Goal: Communication & Community: Answer question/provide support

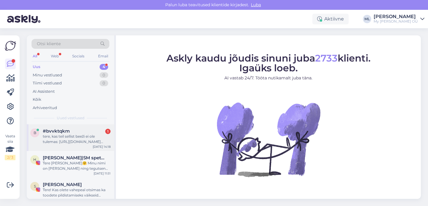
click at [54, 134] on div "tere, kas teil sellist beeži ei ole tulemas: [URL][DOMAIN_NAME][PERSON_NAME]" at bounding box center [77, 139] width 68 height 11
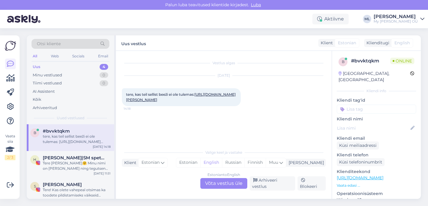
click at [151, 102] on link "[URL][DOMAIN_NAME][PERSON_NAME]" at bounding box center [181, 97] width 110 height 10
click at [219, 182] on div "Estonian to English Võta vestlus üle" at bounding box center [223, 183] width 47 height 11
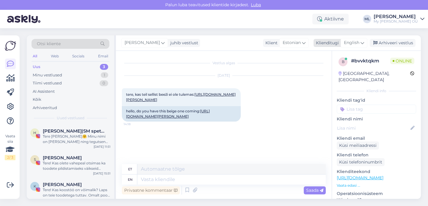
click at [353, 43] on span "English" at bounding box center [351, 43] width 15 height 7
type input "est"
click at [323, 70] on link "Estonian" at bounding box center [340, 69] width 65 height 10
click at [159, 179] on textarea at bounding box center [224, 178] width 204 height 12
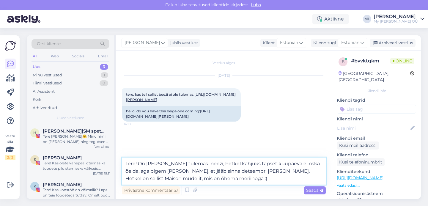
click at [281, 171] on textarea "Tere! On [PERSON_NAME] tulemas beezi, hetkel kahjuks täpset kuupäeva ei oska öe…" at bounding box center [224, 170] width 204 height 27
click at [318, 171] on textarea "Tere! On [PERSON_NAME] tulemas beezi, hetkel kahjuks täpset kuupäeva ei oska öe…" at bounding box center [224, 170] width 204 height 27
click at [190, 163] on textarea "Tere! On [PERSON_NAME] tulemas beezi, hetkel kahjuks täpset kuupäeva ei oska öe…" at bounding box center [224, 170] width 204 height 27
click at [282, 171] on textarea "Tere! On [PERSON_NAME] tulemas beeži, hetkel kahjuks täpset kuupäeva ei oska öe…" at bounding box center [224, 170] width 204 height 27
click at [266, 173] on textarea "Tere! On [PERSON_NAME] tulemas beeži, hetkel kahjuks täpset kuupäeva ei oska öe…" at bounding box center [224, 170] width 204 height 27
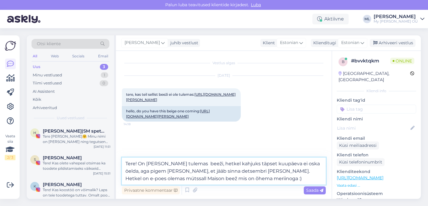
click at [178, 182] on textarea "Tere! On [PERSON_NAME] tulemas beeži, hetkel kahjuks täpset kuupäeva ei oska öe…" at bounding box center [224, 170] width 204 height 27
click at [146, 179] on textarea "Tere! On [PERSON_NAME] tulemas beeži, hetkel kahjuks täpset kuupäeva ei oska öe…" at bounding box center [224, 170] width 204 height 27
click at [303, 172] on textarea "Tere! On [PERSON_NAME] tulemas beeži, hetkel kahjuks täpset kuupäeva ei oska öe…" at bounding box center [224, 170] width 204 height 27
click at [165, 180] on textarea "Tere! On [PERSON_NAME] tulemas beeži, hetkel kahjuks täpset kuupäeva ei oska öe…" at bounding box center [224, 170] width 204 height 27
click at [245, 181] on textarea "Tere! On [PERSON_NAME] tulemas beeži, hetkel kahjuks täpset kuupäeva ei oska öe…" at bounding box center [224, 170] width 204 height 27
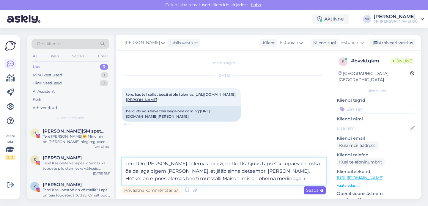
type textarea "Tere! On [PERSON_NAME] tulemas beeži, hetkel kahjuks täpset kuupäeva ei oska öe…"
click at [312, 190] on span "Saada" at bounding box center [314, 189] width 17 height 5
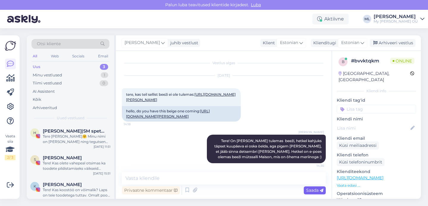
scroll to position [24, 0]
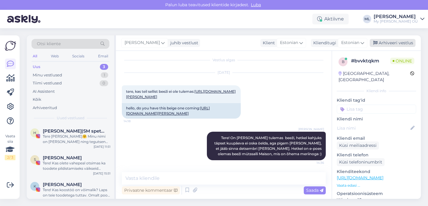
click at [384, 43] on div "Arhiveeri vestlus" at bounding box center [393, 43] width 46 height 8
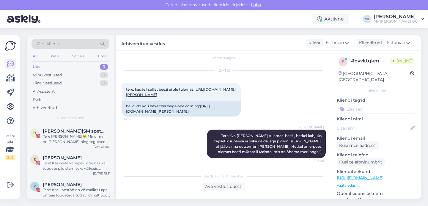
click at [75, 68] on div "Uus 3" at bounding box center [70, 67] width 78 height 8
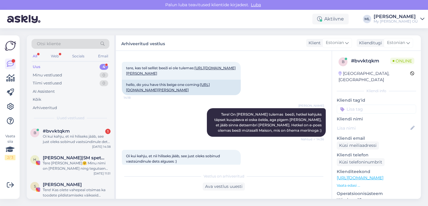
scroll to position [57, 0]
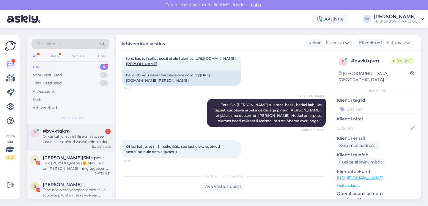
click at [83, 139] on div "Oi kui kahju, et nii hiliseks jääb, see just oleks sobinud vastsündinule dets a…" at bounding box center [77, 139] width 68 height 11
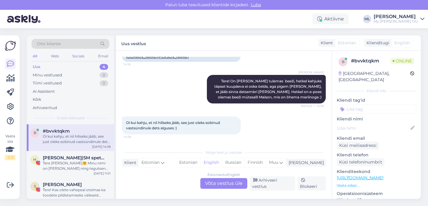
click at [220, 187] on div "Estonian to English Võta vestlus üle" at bounding box center [223, 183] width 47 height 11
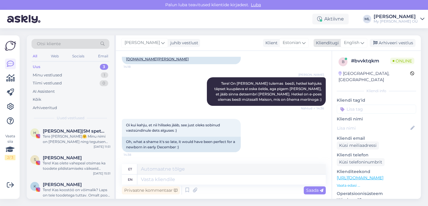
click at [361, 42] on icon at bounding box center [362, 43] width 4 height 7
click at [332, 67] on link "Estonian" at bounding box center [340, 69] width 65 height 10
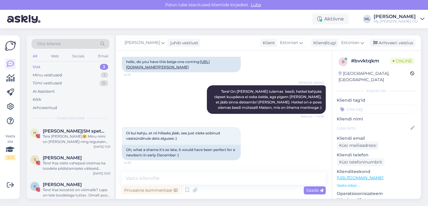
scroll to position [71, 0]
click at [158, 177] on textarea at bounding box center [224, 178] width 204 height 12
type textarea "A"
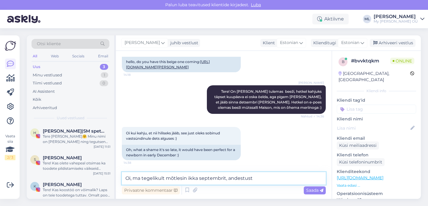
click at [272, 176] on textarea "Oi, ma tegelikult mõtlesin ikka septembrit, andestust" at bounding box center [224, 178] width 204 height 12
type textarea "Oi, ma tegelikult mõtlesin ikka septembrit, andestust 😁"
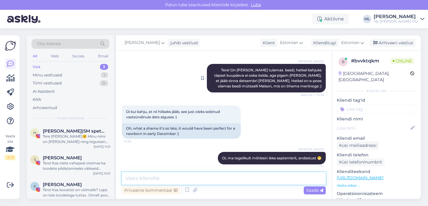
scroll to position [96, 0]
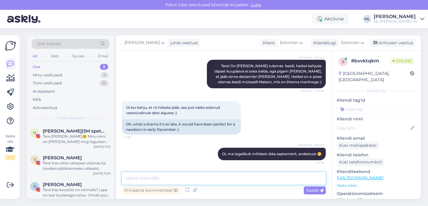
click at [179, 179] on textarea at bounding box center [224, 178] width 204 height 12
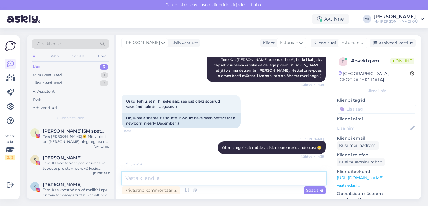
scroll to position [122, 0]
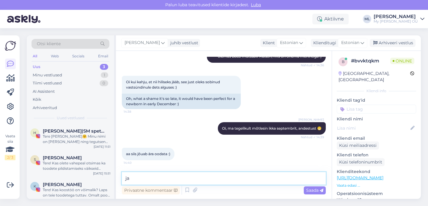
type textarea "j"
type textarea "nii tore ☺️"
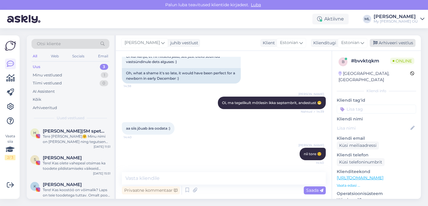
click at [374, 40] on div "Arhiveeri vestlus" at bounding box center [393, 43] width 46 height 8
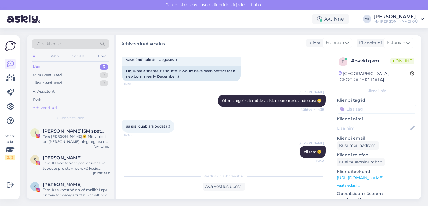
click at [46, 107] on div "Arhiveeritud" at bounding box center [45, 108] width 24 height 6
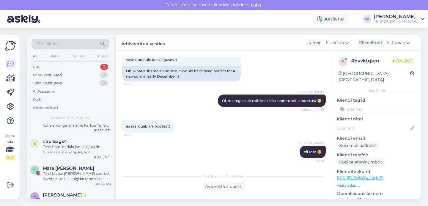
scroll to position [391, 0]
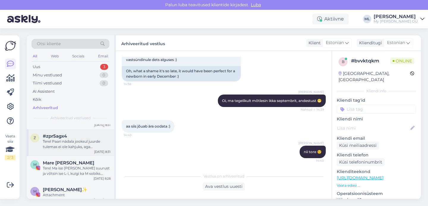
click at [60, 149] on div "Tere! Paari nädala jooksul juurde tulemas ei ole kahjuks, aga [PERSON_NAME] inf…" at bounding box center [77, 144] width 68 height 11
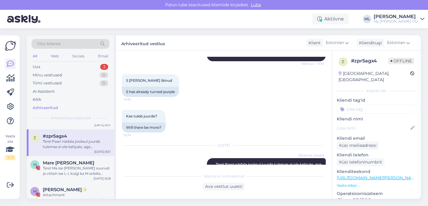
scroll to position [180, 0]
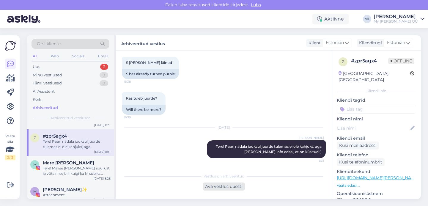
click at [216, 187] on div "Ava vestlus uuesti" at bounding box center [224, 186] width 42 height 8
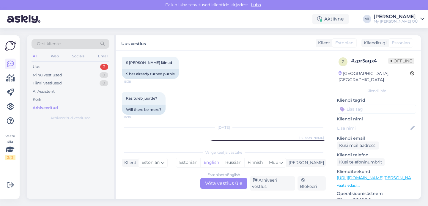
scroll to position [0, 0]
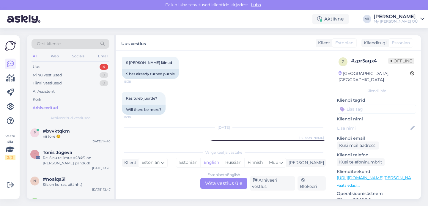
click at [221, 184] on div "Estonian to English Võta vestlus üle" at bounding box center [223, 183] width 47 height 11
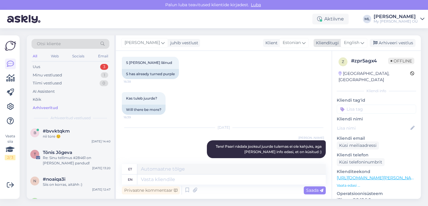
click at [354, 46] on span "English" at bounding box center [351, 43] width 15 height 7
click at [332, 67] on link "Estonian" at bounding box center [340, 69] width 65 height 10
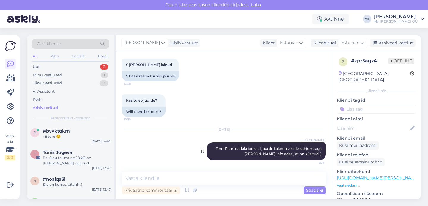
scroll to position [178, 0]
click at [183, 177] on textarea at bounding box center [224, 178] width 204 height 12
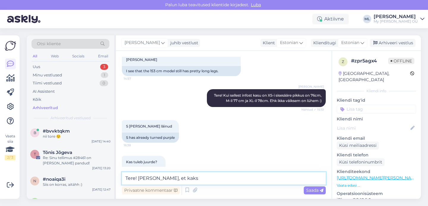
scroll to position [107, 0]
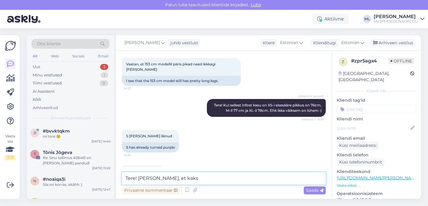
type textarea "Tere! [PERSON_NAME], et kaks"
drag, startPoint x: 187, startPoint y: 177, endPoint x: 78, endPoint y: 167, distance: 108.7
click at [79, 167] on div "Otsi kliente All Web Socials Email Uus 3 Minu vestlused 1 Tiimi vestlused 0 AI …" at bounding box center [224, 116] width 394 height 163
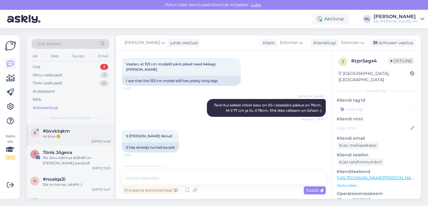
click at [42, 126] on div "b #bvvktqkm nii tore ☺️ [DATE] 14:40" at bounding box center [70, 134] width 87 height 21
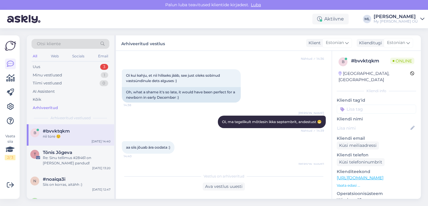
scroll to position [149, 0]
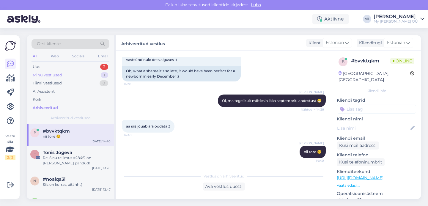
click at [53, 78] on div "Minu vestlused 1" at bounding box center [70, 75] width 78 height 8
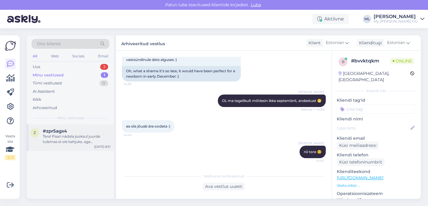
click at [64, 141] on div "Tere! Paari nädala jooksul juurde tulemas ei ole kahjuks, aga [PERSON_NAME] inf…" at bounding box center [77, 139] width 68 height 11
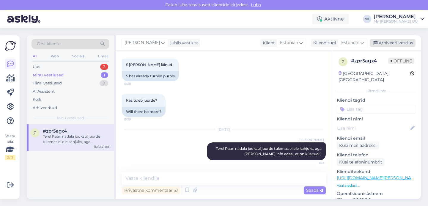
click at [383, 40] on div "Arhiveeri vestlus" at bounding box center [393, 43] width 46 height 8
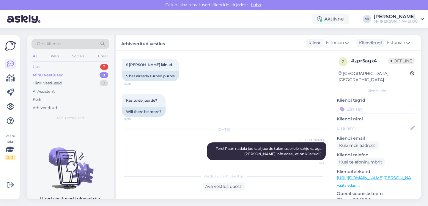
click at [60, 67] on div "Uus 3" at bounding box center [70, 67] width 78 height 8
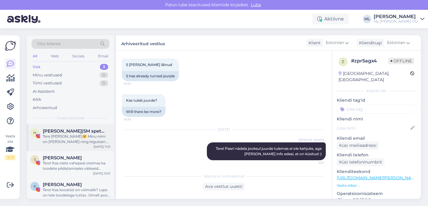
click at [60, 132] on span "[PERSON_NAME]|SM spetsialist|UGC" at bounding box center [74, 130] width 62 height 5
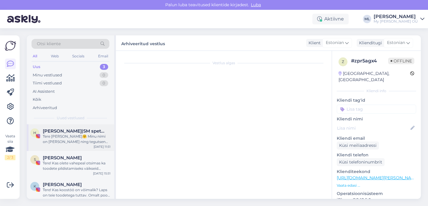
scroll to position [12, 0]
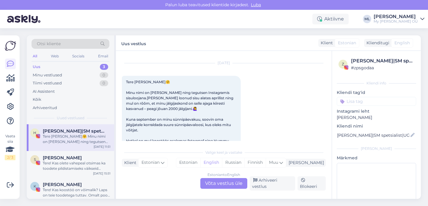
click at [38, 68] on div "Uus" at bounding box center [37, 67] width 8 height 6
click at [60, 68] on div "Uus 3" at bounding box center [70, 67] width 78 height 8
click at [42, 64] on div "Uus 3" at bounding box center [70, 67] width 78 height 8
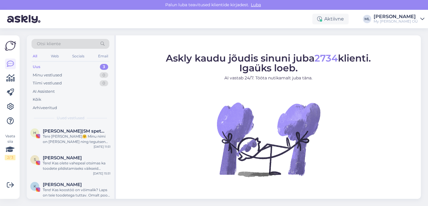
click at [39, 65] on div "Uus" at bounding box center [37, 67] width 8 height 6
